Goal: Task Accomplishment & Management: Manage account settings

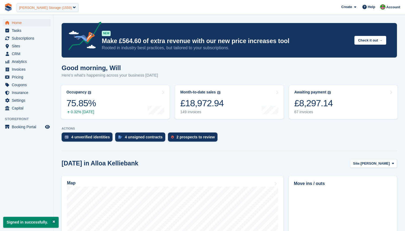
click at [56, 7] on div "[PERSON_NAME] Storage (1559)" at bounding box center [45, 7] width 53 height 5
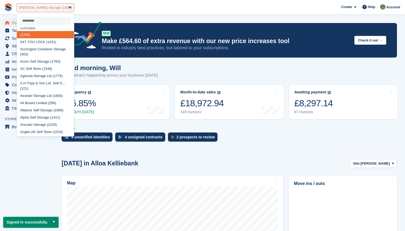
paste input "****"
type input "****"
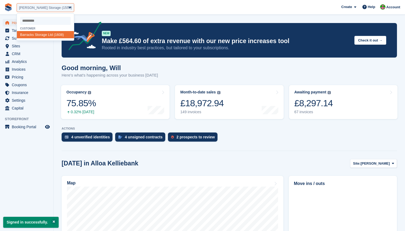
select select "****"
